Goal: Check status: Check status

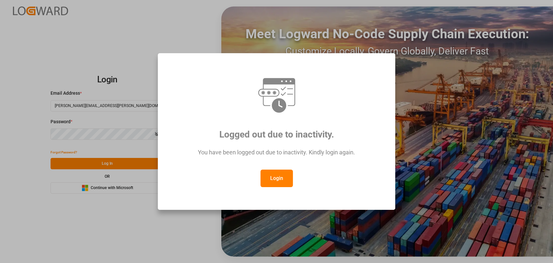
click at [270, 178] on button "Login" at bounding box center [277, 179] width 32 height 18
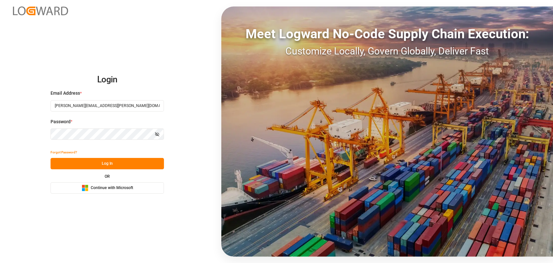
click at [129, 166] on button "Log In" at bounding box center [107, 163] width 113 height 11
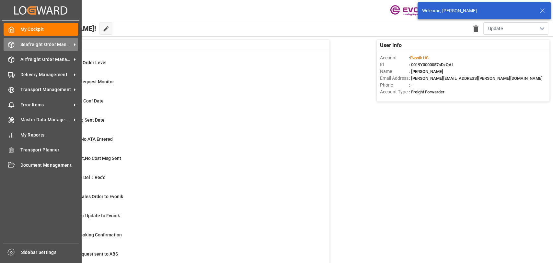
click at [16, 44] on div "Seafreight Order Management Seafreight Order Management" at bounding box center [41, 44] width 75 height 13
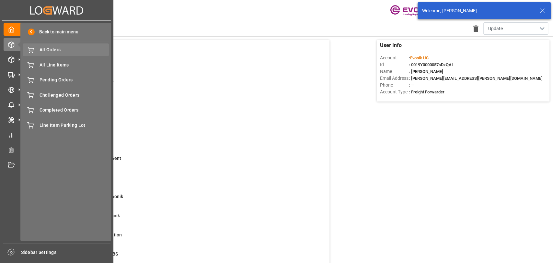
click at [47, 54] on div "All Orders All Orders" at bounding box center [66, 49] width 86 height 13
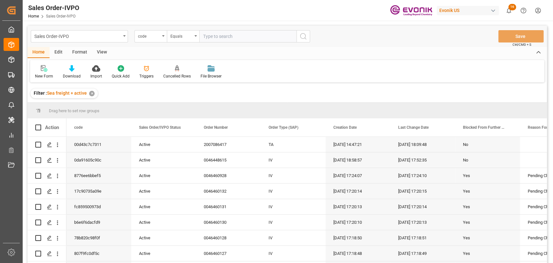
click at [160, 37] on div "code" at bounding box center [151, 36] width 32 height 12
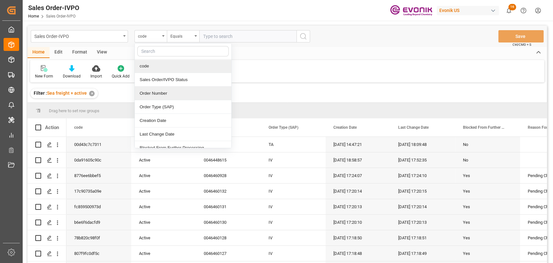
click at [153, 98] on div "Order Number" at bounding box center [183, 94] width 97 height 14
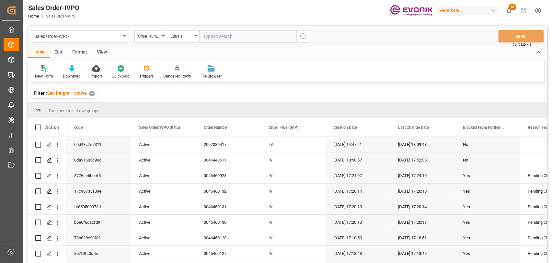
click at [223, 33] on input "text" at bounding box center [247, 36] width 97 height 12
paste input "0046464502"
type input "0046464502"
click at [311, 34] on div "Sales Order-IVPO Order Number Equals 0046464502 Save Ctrl/CMD + S" at bounding box center [288, 36] width 520 height 21
click at [300, 37] on circle "search button" at bounding box center [302, 35] width 5 height 5
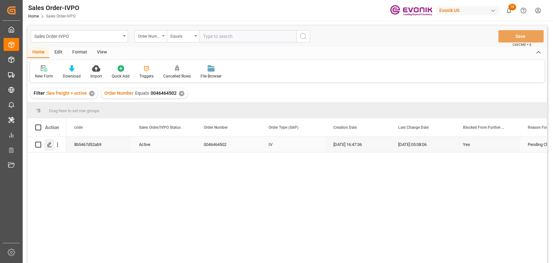
click at [52, 144] on div "Press SPACE to select this row." at bounding box center [49, 145] width 10 height 12
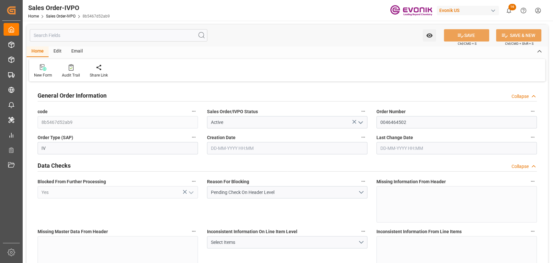
type input "CNHUN"
type input "0"
type input "1"
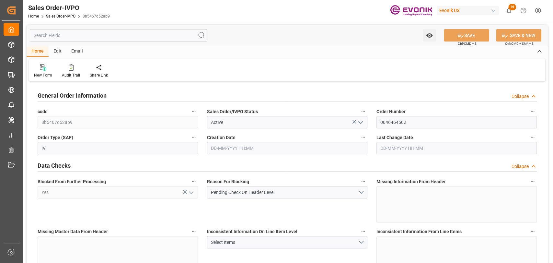
type input "10378.8"
type input "55.3858"
type input "19000"
type input "60"
type input "[DATE] 16:47"
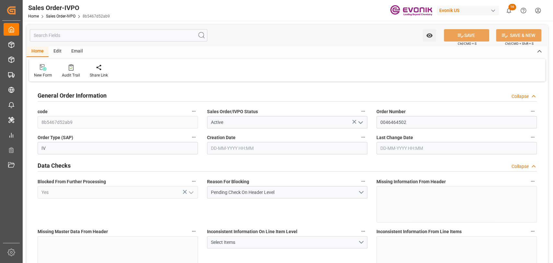
type input "[DATE] 05:08"
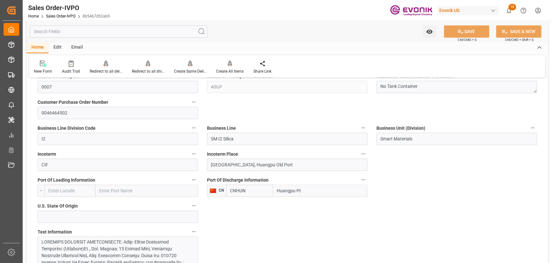
scroll to position [360, 0]
